Goal: Navigation & Orientation: Find specific page/section

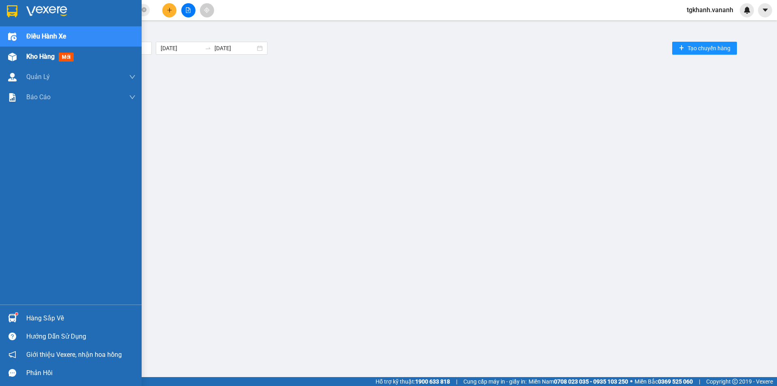
click at [28, 56] on span "Kho hàng" at bounding box center [40, 57] width 28 height 8
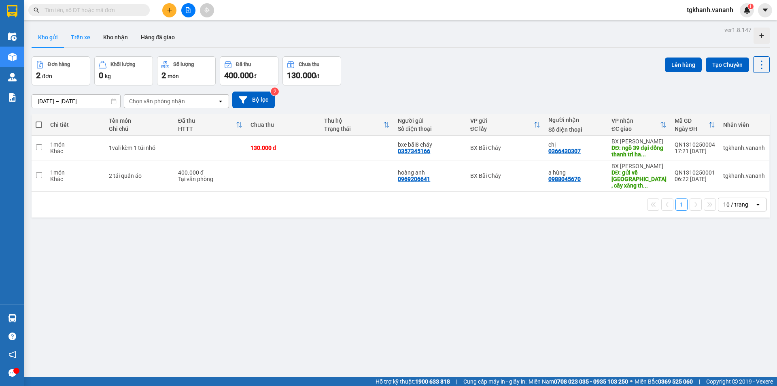
click at [72, 36] on button "Trên xe" at bounding box center [80, 37] width 32 height 19
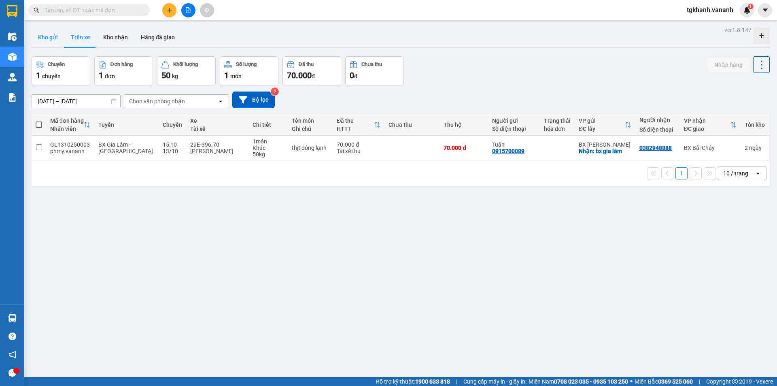
click at [50, 43] on button "Kho gửi" at bounding box center [48, 37] width 33 height 19
